Goal: Navigation & Orientation: Find specific page/section

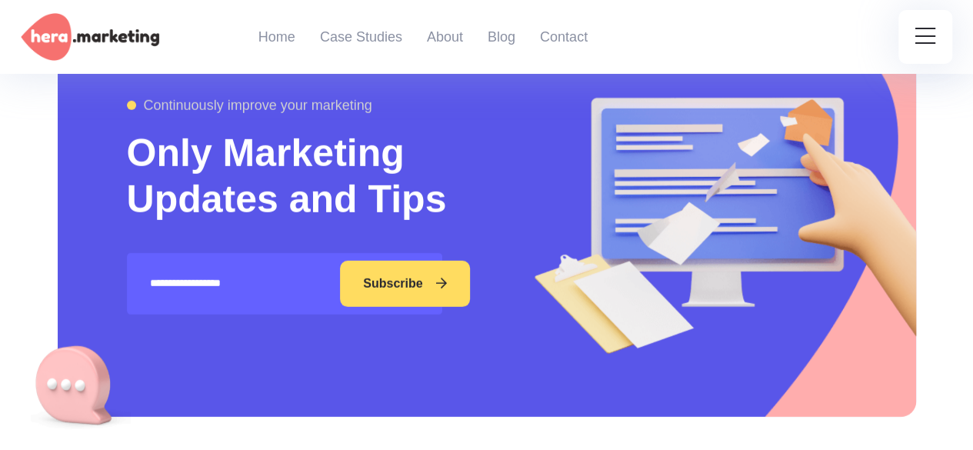
scroll to position [4925, 0]
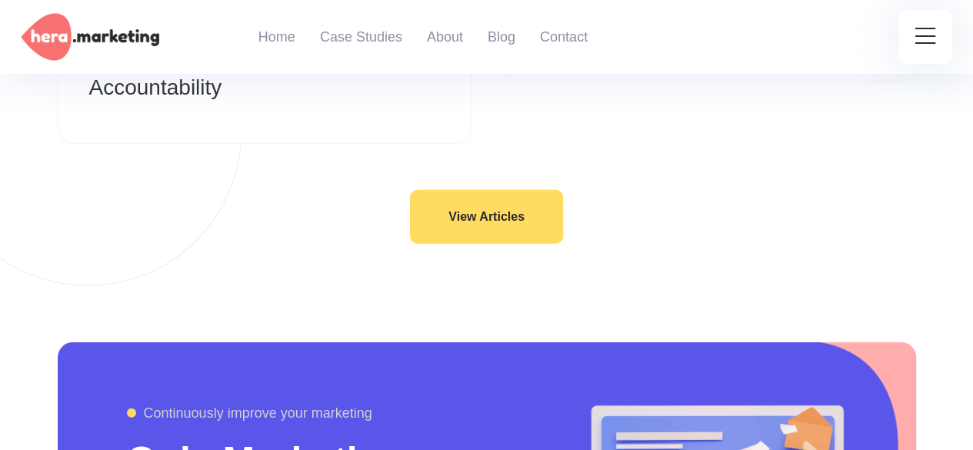
click at [516, 190] on link "View Articles" at bounding box center [486, 217] width 153 height 54
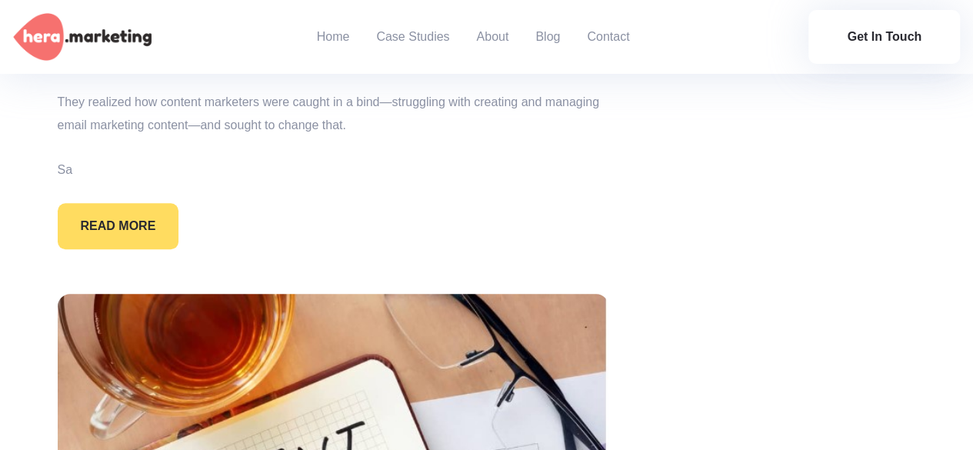
scroll to position [15082, 0]
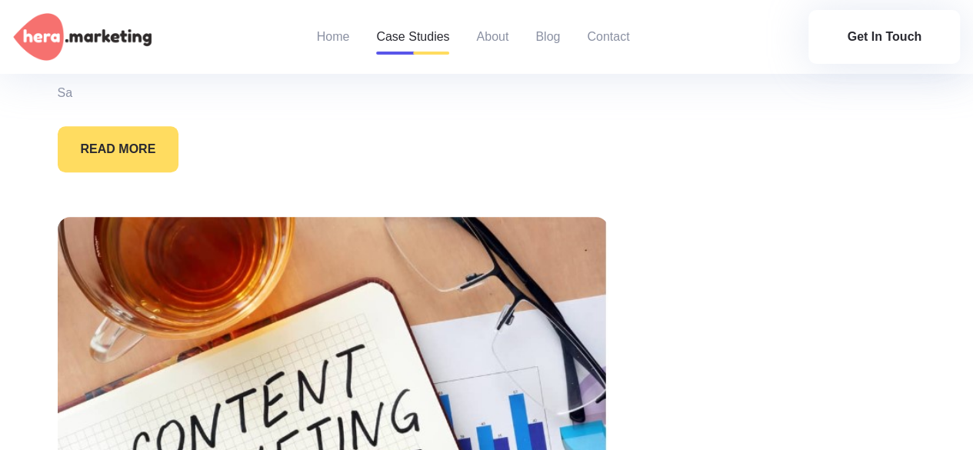
click at [432, 40] on link "Case Studies" at bounding box center [412, 37] width 73 height 74
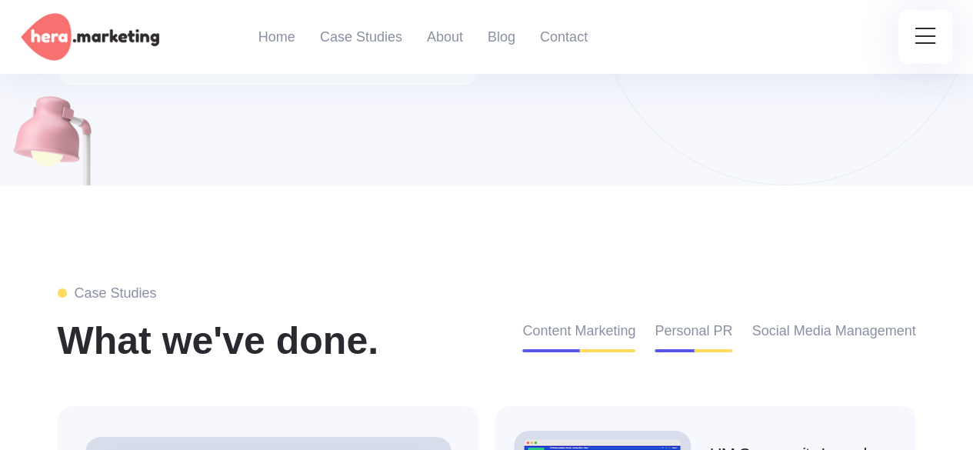
scroll to position [2407, 0]
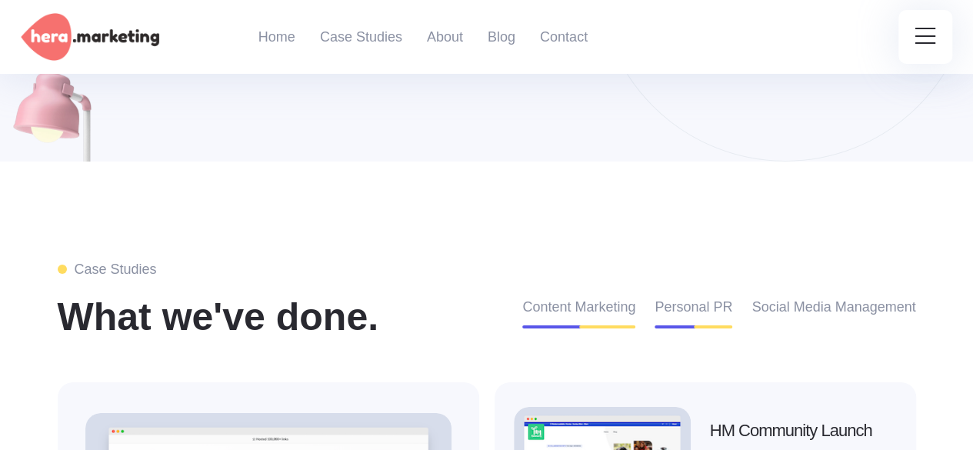
click at [704, 297] on button "Personal PR" at bounding box center [694, 313] width 78 height 32
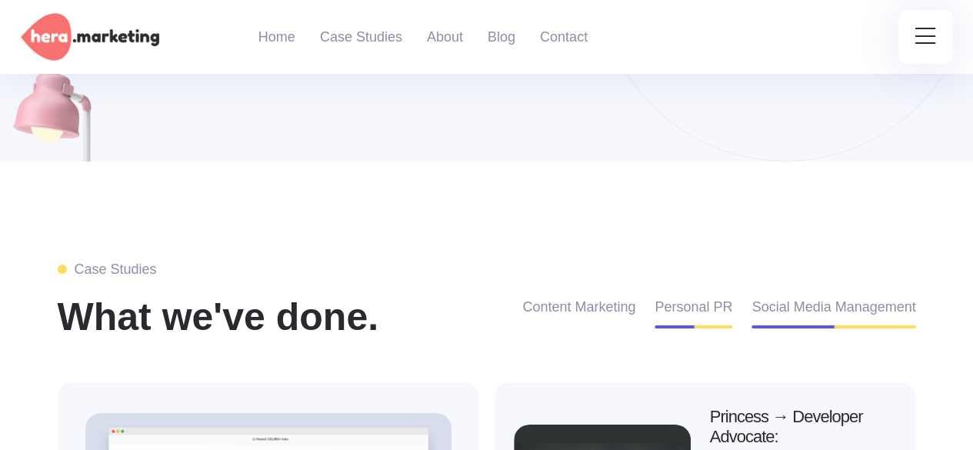
click at [813, 297] on button "Social Media Management" at bounding box center [834, 313] width 164 height 32
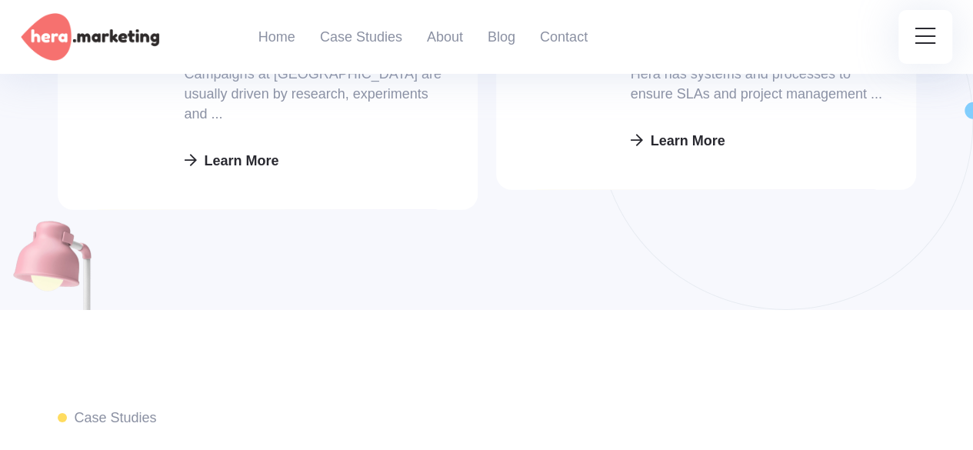
scroll to position [2484, 0]
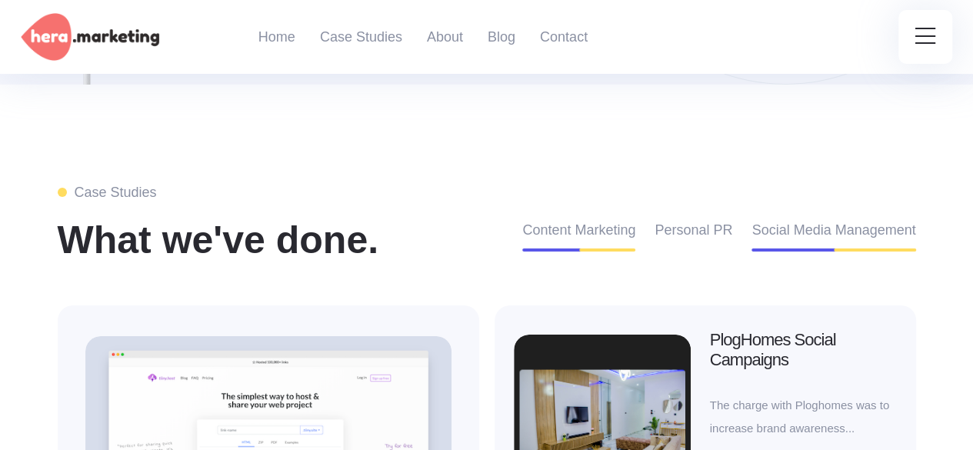
click at [577, 220] on button "Content Marketing" at bounding box center [578, 236] width 113 height 32
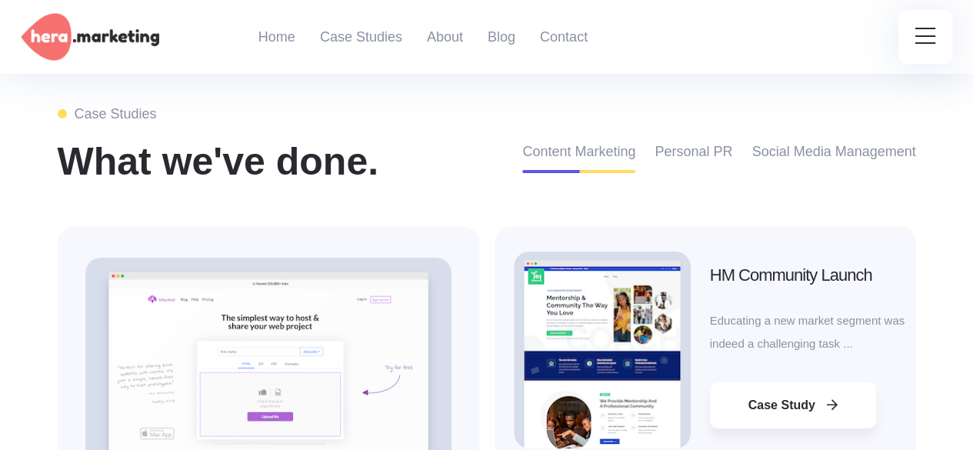
scroll to position [2638, 0]
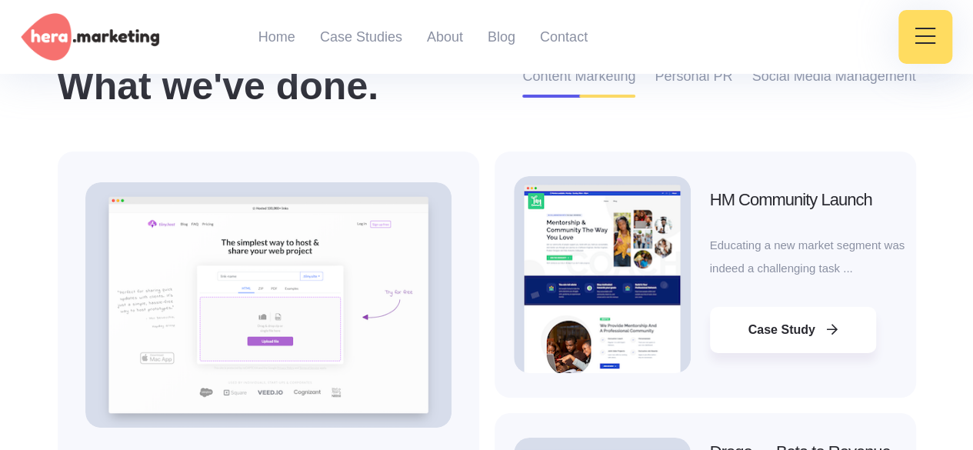
click at [926, 38] on icon at bounding box center [926, 36] width 20 height 23
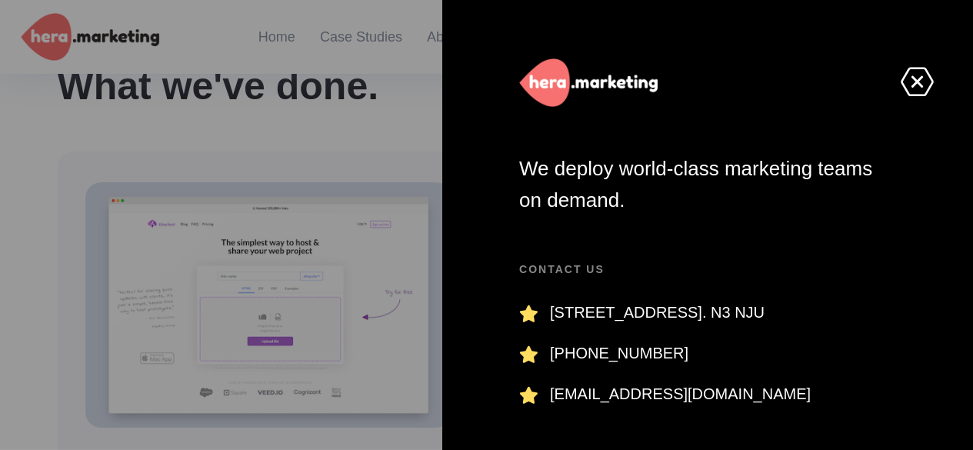
scroll to position [0, 0]
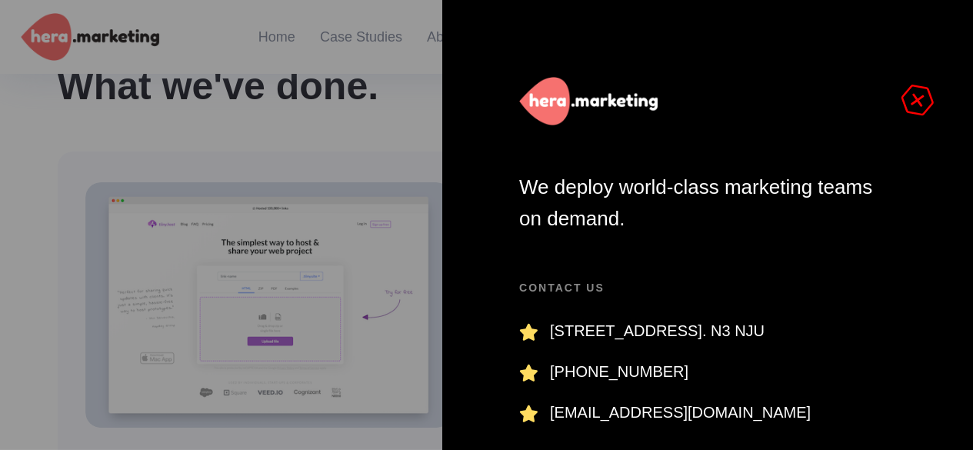
click at [916, 98] on icon at bounding box center [917, 100] width 39 height 36
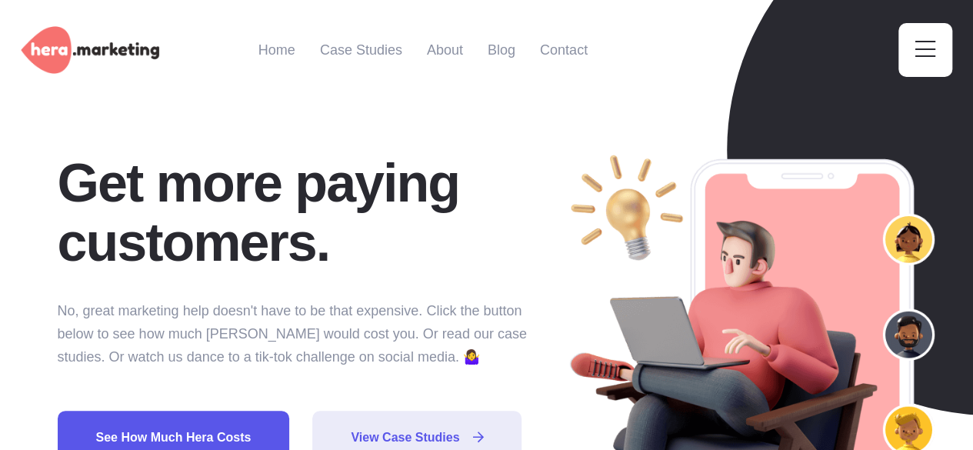
scroll to position [11, 0]
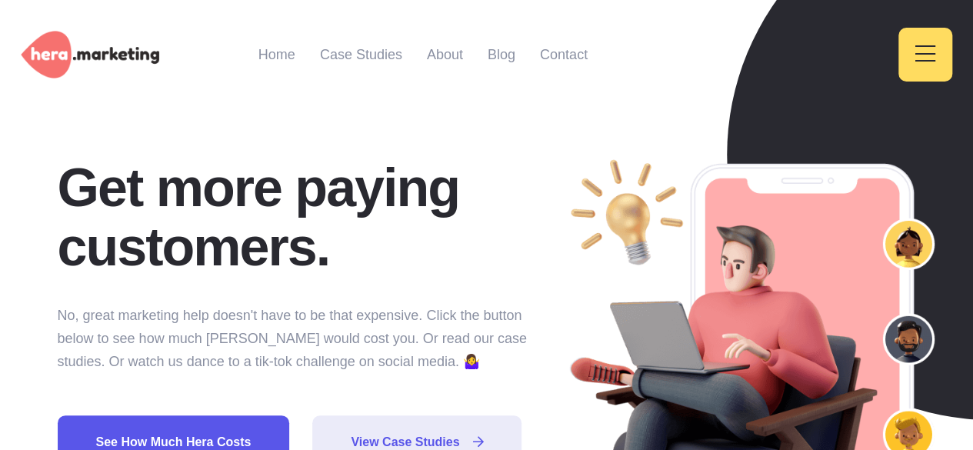
click at [926, 52] on icon at bounding box center [926, 53] width 20 height 23
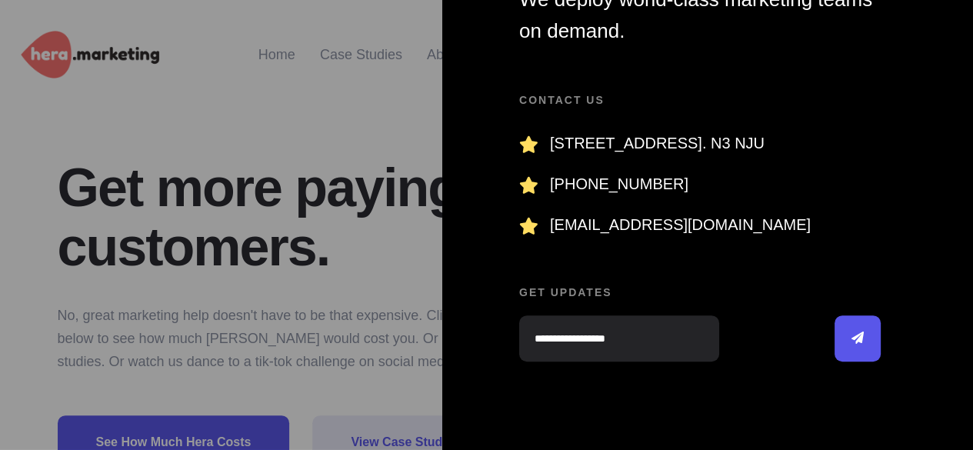
scroll to position [207, 0]
